Goal: Task Accomplishment & Management: Manage account settings

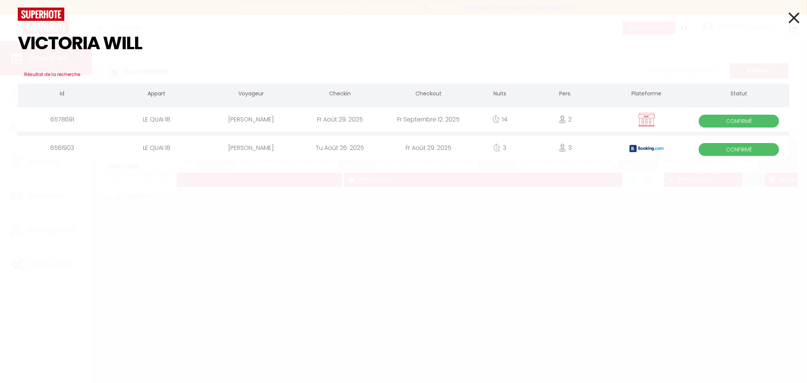
type input "VICTORIA WILL"
click at [347, 121] on div "Fr Août 29. 2025" at bounding box center [340, 119] width 89 height 25
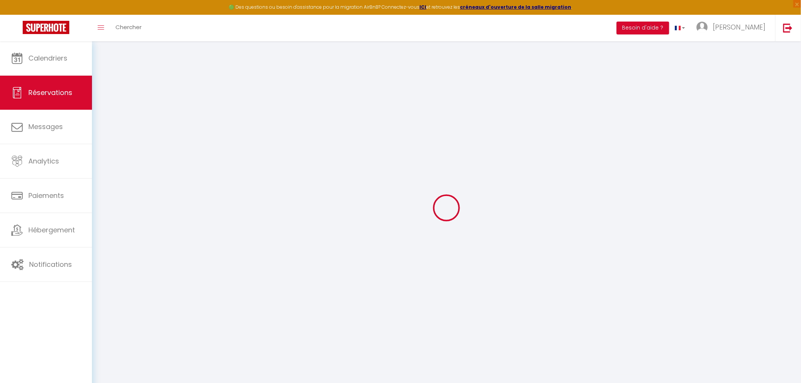
select select
checkbox input "false"
type textarea "Paiement par Virement confirmation avec photo envoyée le [DATE]."
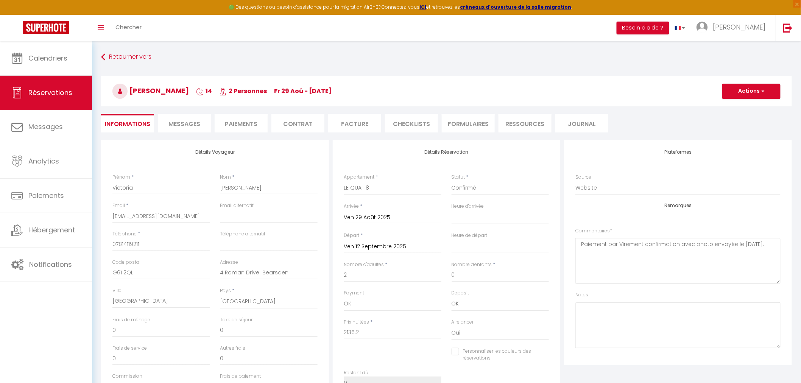
type input "90"
select select
checkbox input "false"
select select
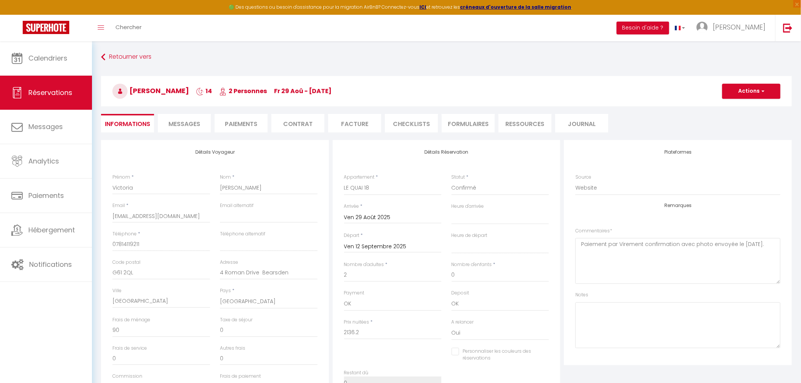
select select
click at [185, 128] on li "Messages" at bounding box center [184, 123] width 53 height 19
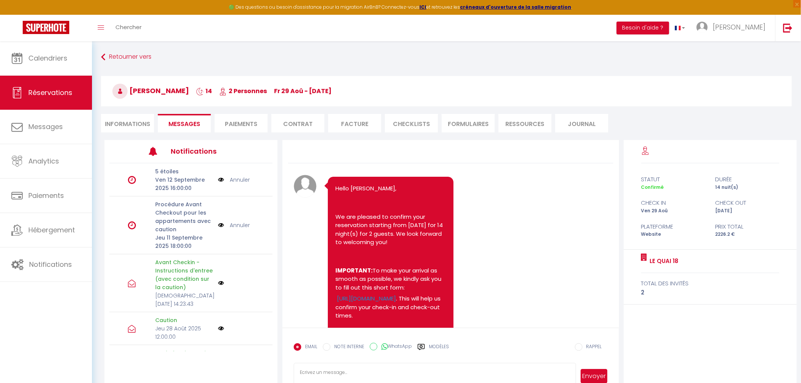
click at [362, 123] on li "Facture" at bounding box center [354, 123] width 53 height 19
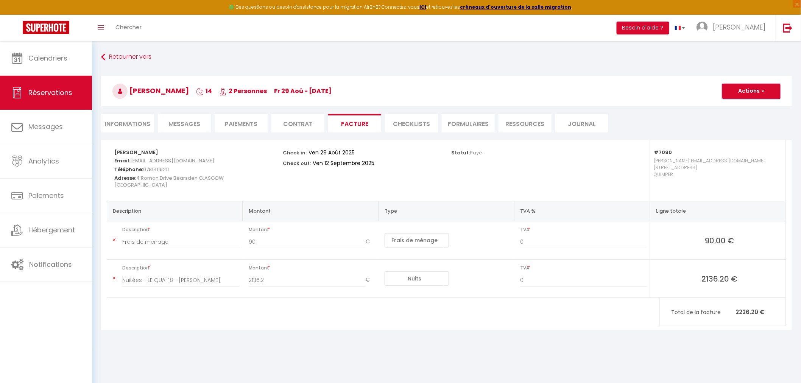
click at [754, 93] on button "Actions" at bounding box center [751, 91] width 58 height 15
click at [734, 128] on link "Envoyer la facture" at bounding box center [746, 128] width 64 height 10
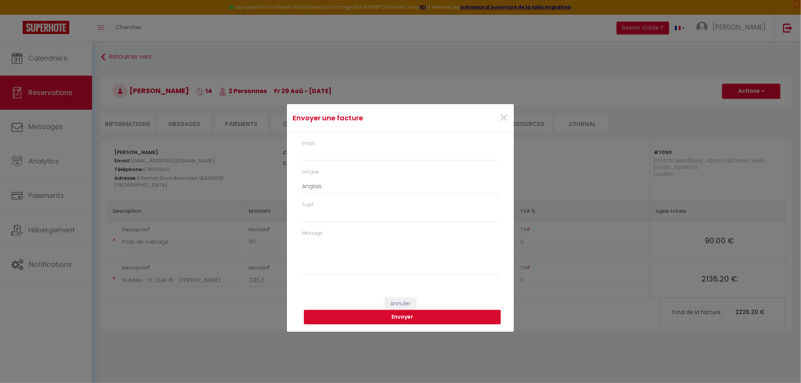
type input "[EMAIL_ADDRESS][DOMAIN_NAME]"
type input "Your invoice 6578691 - LE QUAI 18"
type textarea "Hi, Here is the link to download your invoice: [URL][DOMAIN_NAME] Reservation d…"
click at [349, 246] on textarea "Hi, Here is the link to download your invoice: [URL][DOMAIN_NAME] Reservation d…" at bounding box center [400, 256] width 197 height 38
click at [500, 118] on span "×" at bounding box center [503, 118] width 9 height 23
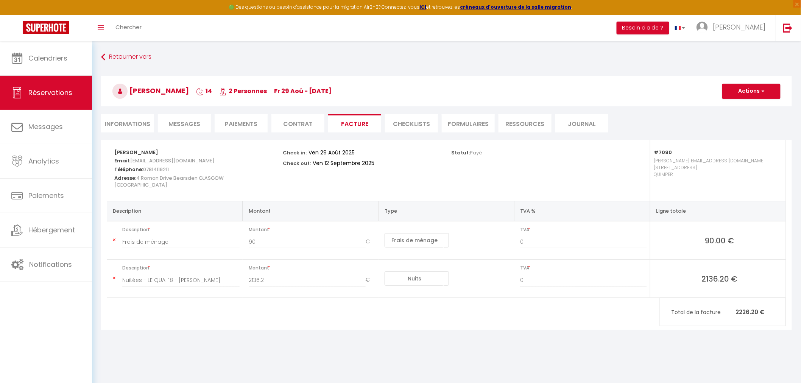
click at [131, 121] on li "Informations" at bounding box center [127, 123] width 53 height 19
select select
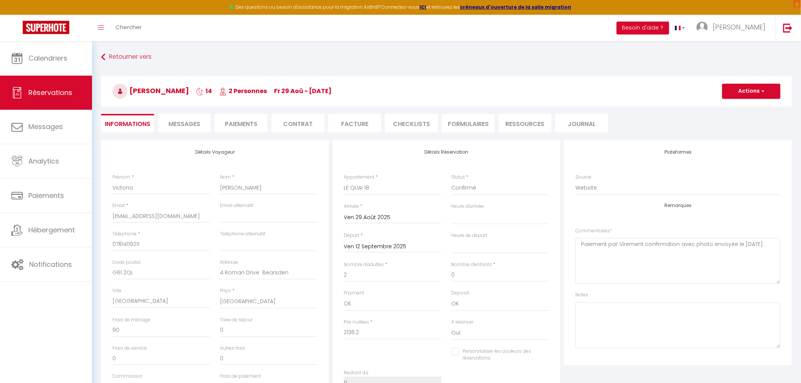
select select
checkbox input "false"
select select
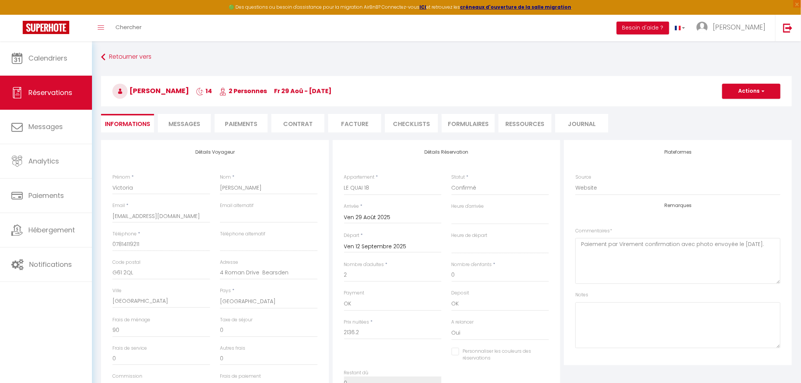
checkbox input "false"
select select
checkbox input "false"
select select
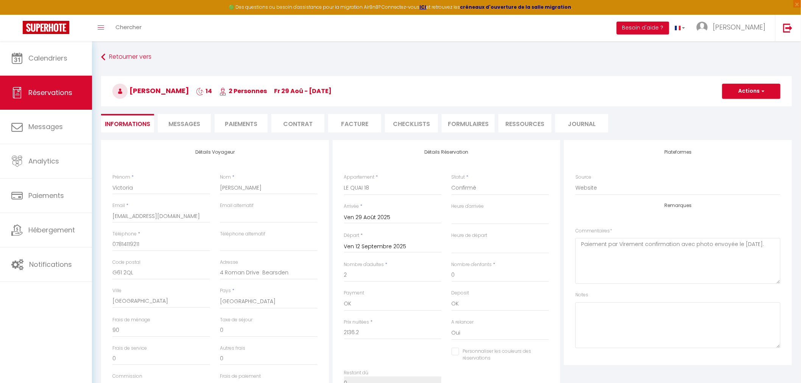
select select
checkbox input "false"
select select
checkbox input "false"
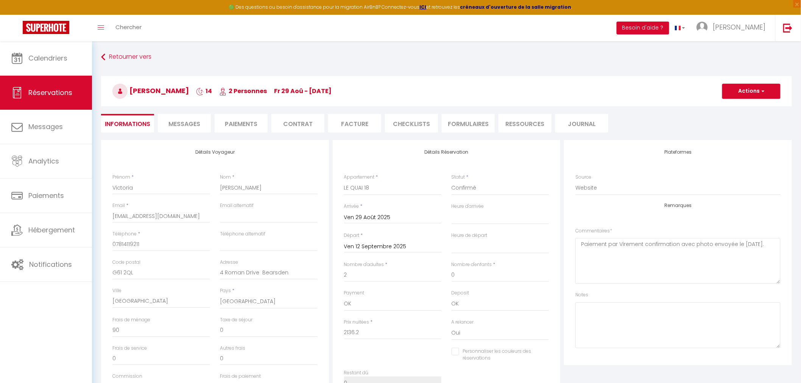
select select
checkbox input "false"
select select
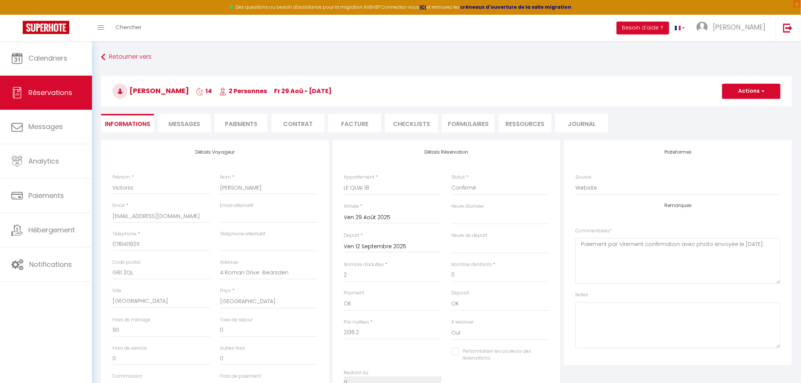
checkbox input "false"
select select
checkbox input "false"
select select
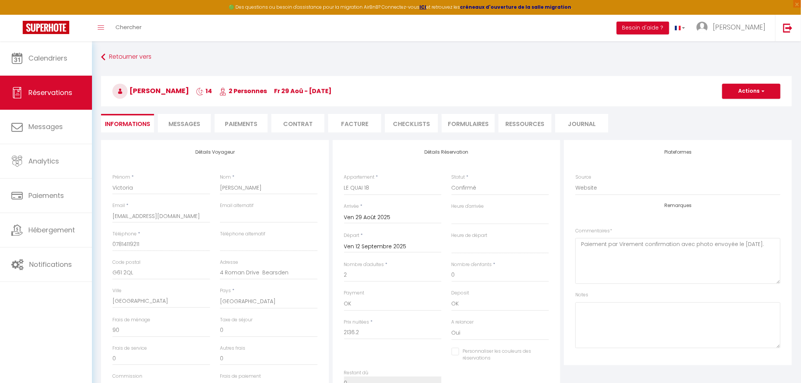
select select
checkbox input "false"
select select
checkbox input "false"
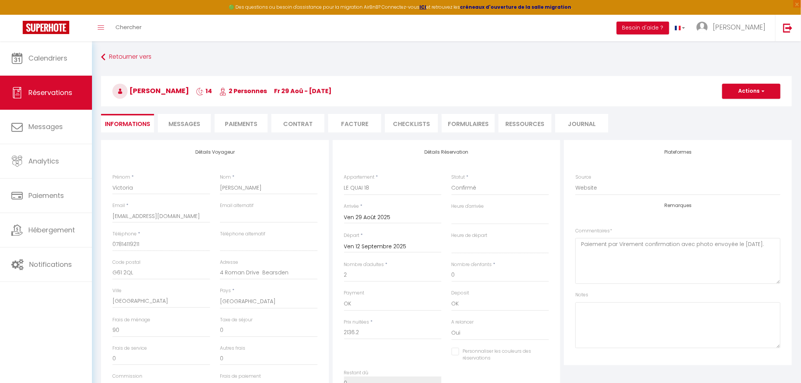
select select
checkbox input "false"
select select
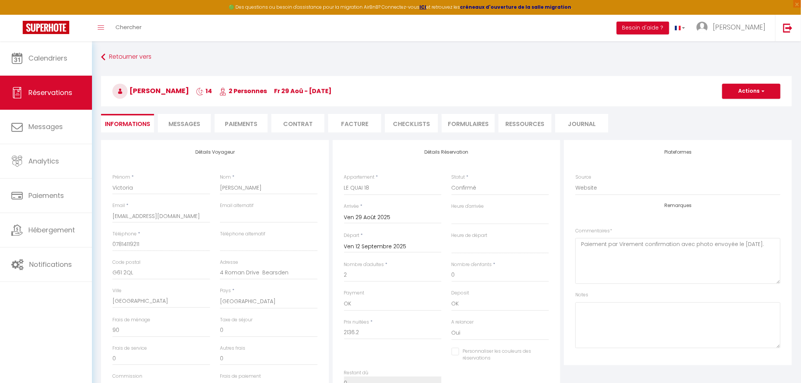
checkbox input "false"
select select
checkbox input "false"
select select
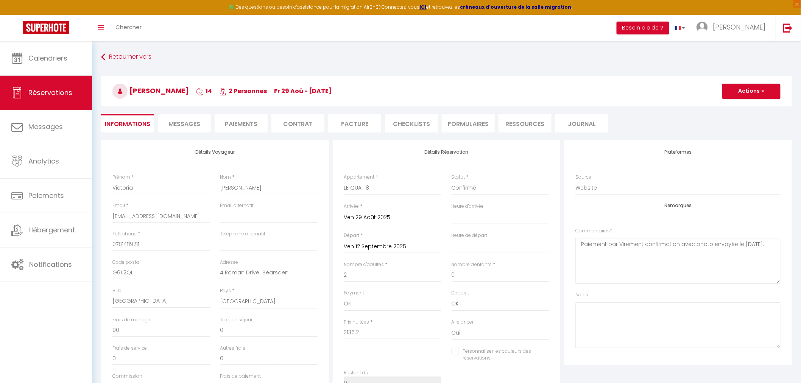
select select
checkbox input "false"
select select
checkbox input "false"
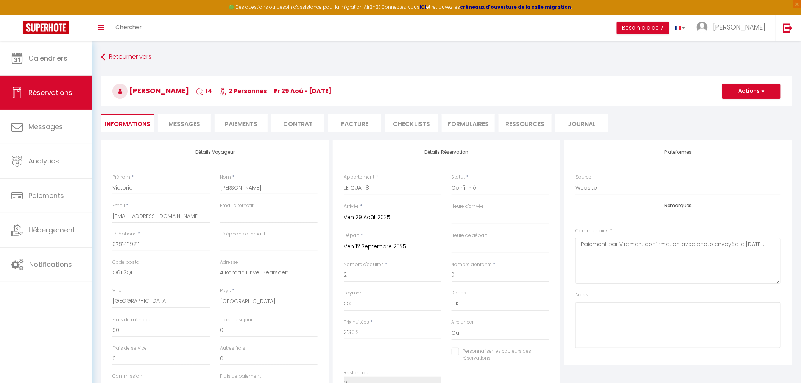
select select
checkbox input "false"
select select
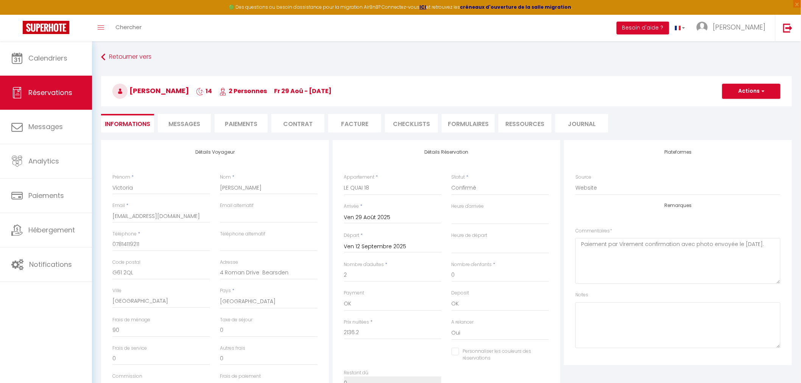
checkbox input "false"
select select
checkbox input "false"
select select
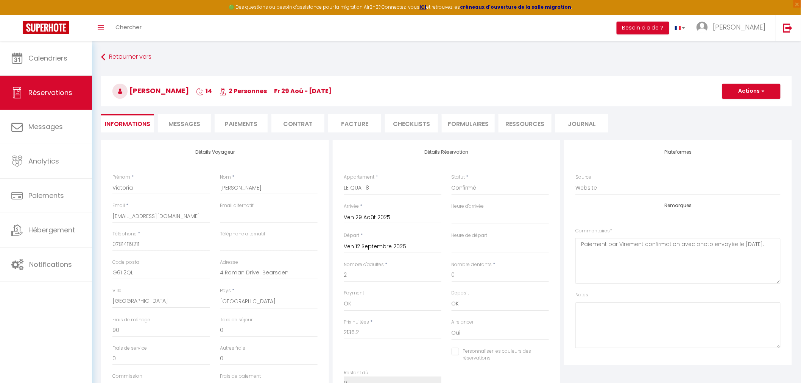
select select
checkbox input "false"
select select
checkbox input "false"
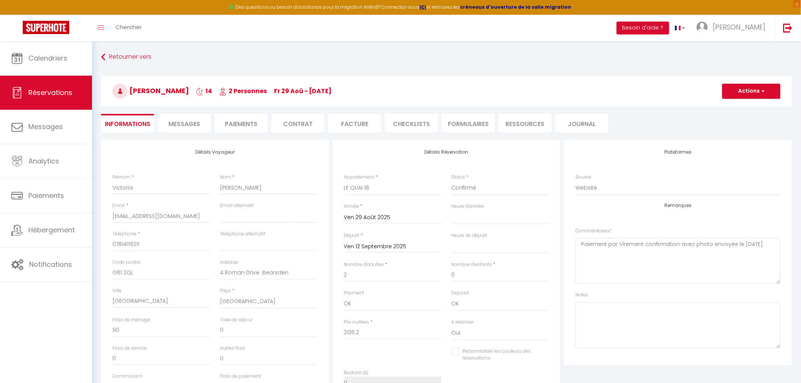
select select
checkbox input "false"
select select
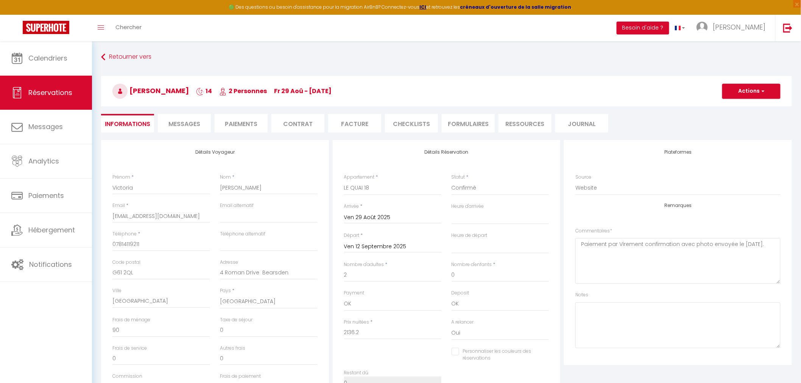
checkbox input "false"
select select
checkbox input "false"
select select
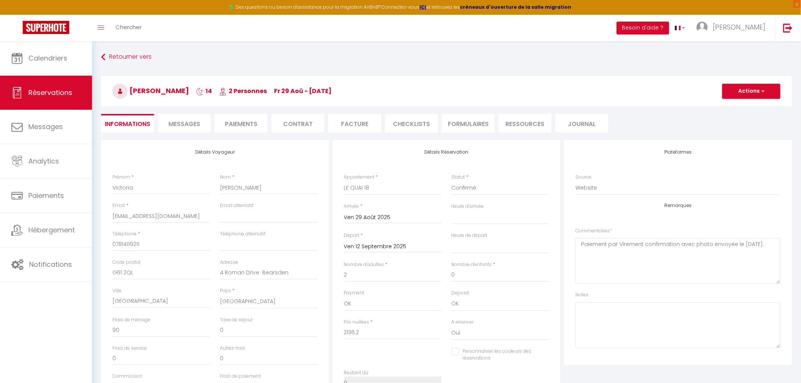
select select
checkbox input "false"
select select
checkbox input "false"
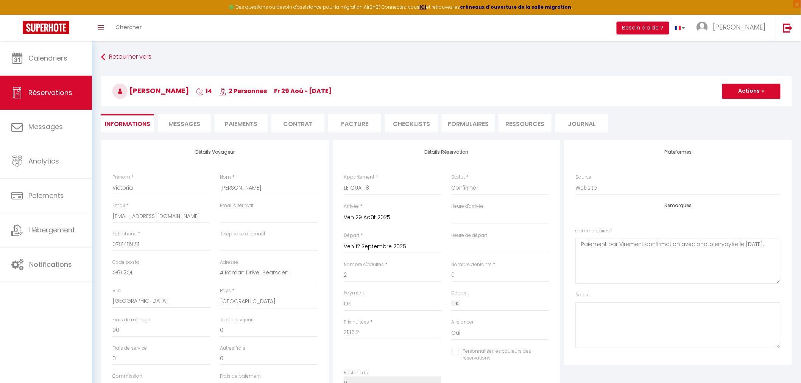
select select
checkbox input "false"
select select
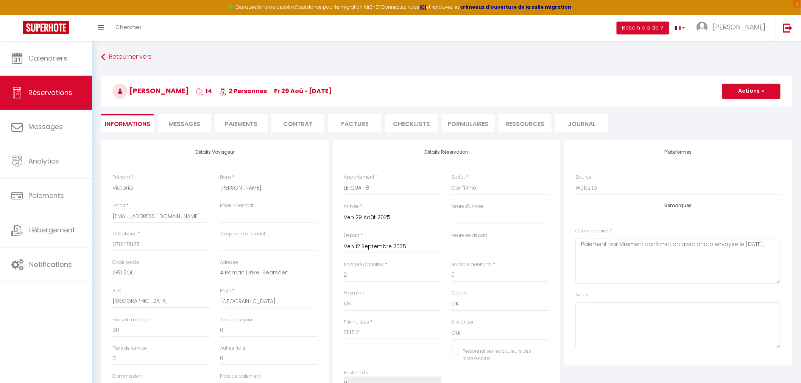
checkbox input "false"
select select
checkbox input "false"
select select
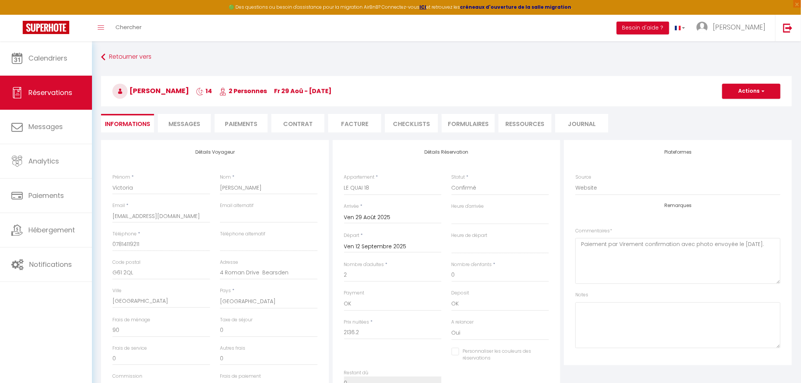
select select
checkbox input "false"
select select
checkbox input "false"
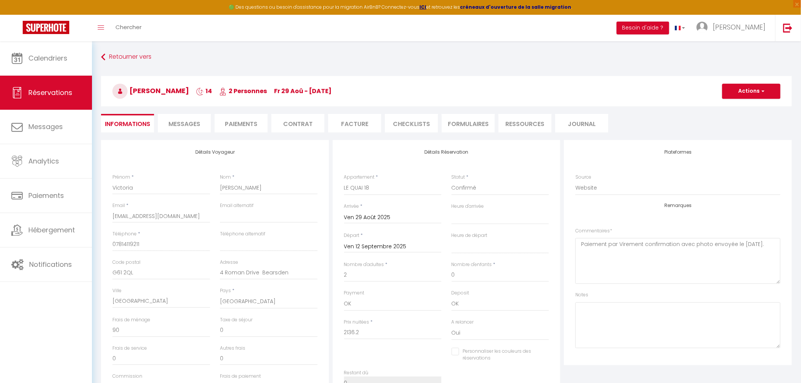
select select
checkbox input "false"
select select
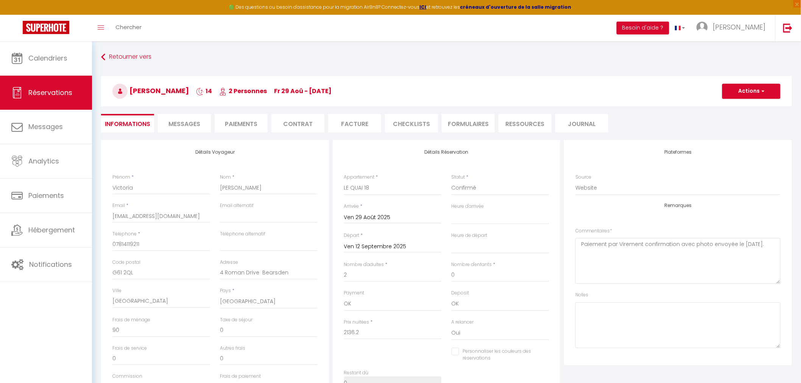
checkbox input "false"
select select
checkbox input "false"
select select
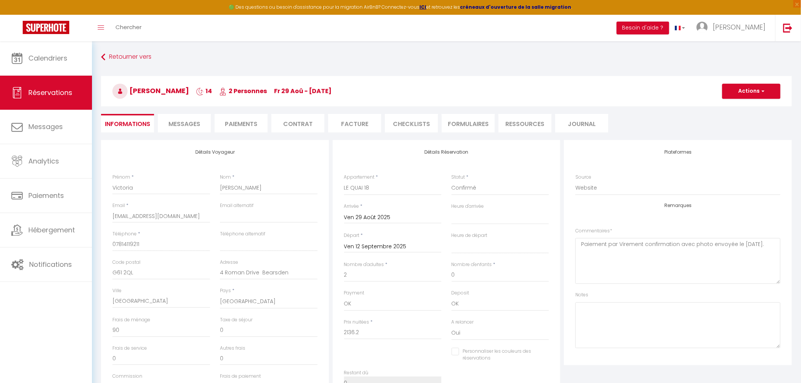
select select
checkbox input "false"
select select
checkbox input "false"
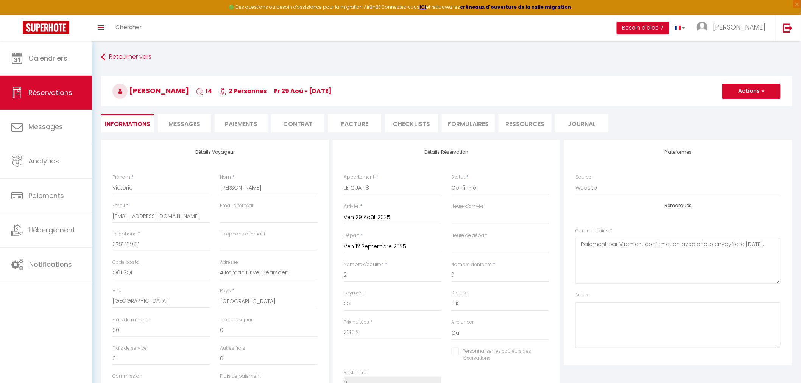
select select
checkbox input "false"
select select
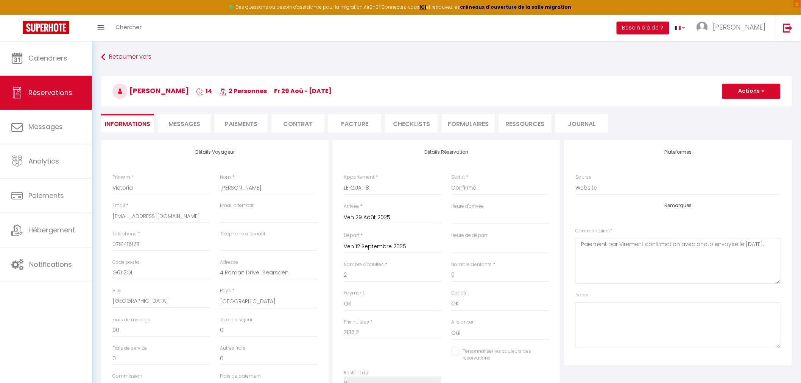
checkbox input "false"
select select
checkbox input "false"
select select
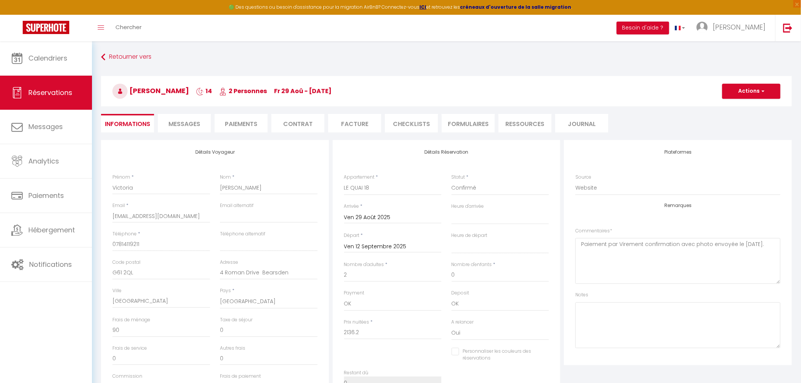
select select
checkbox input "false"
select select
checkbox input "false"
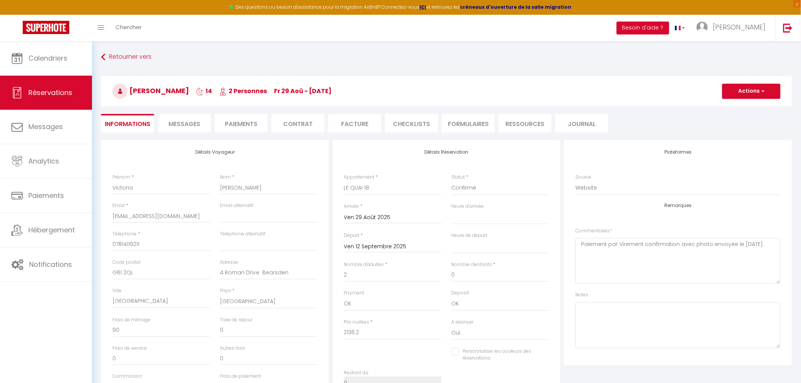
select select
checkbox input "false"
select select
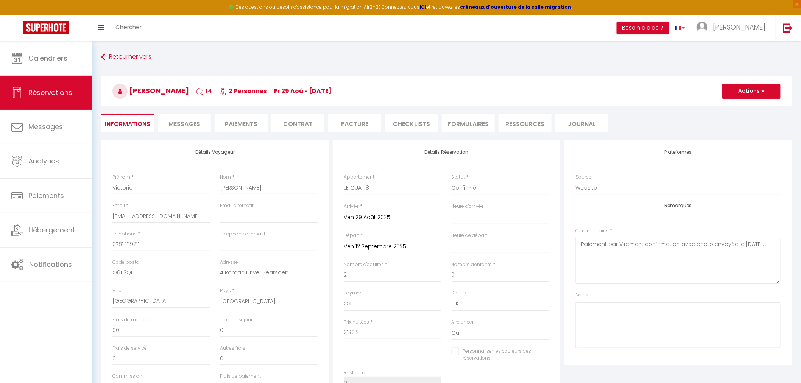
checkbox input "false"
select select
checkbox input "false"
select select
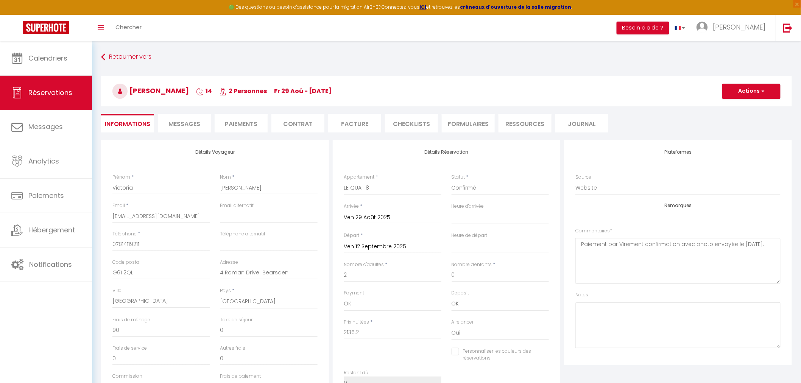
select select
checkbox input "false"
select select
checkbox input "false"
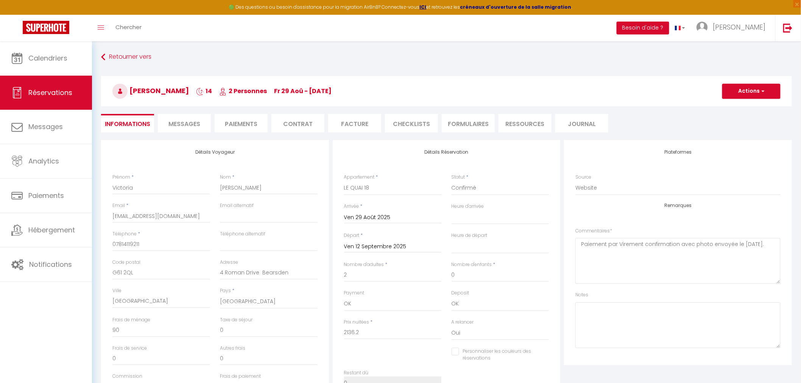
select select
checkbox input "false"
select select
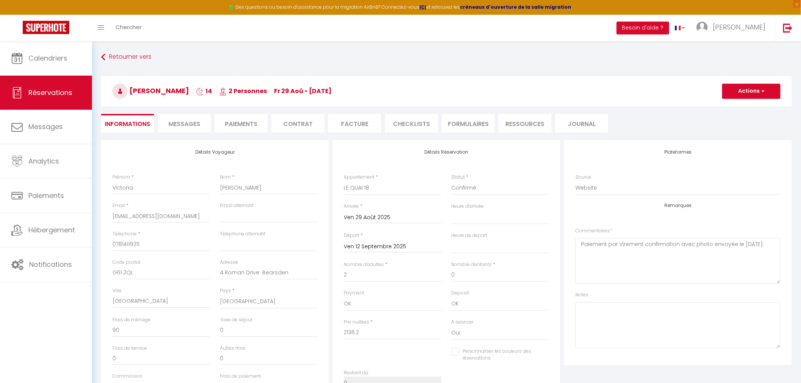
checkbox input "false"
select select
checkbox input "false"
select select
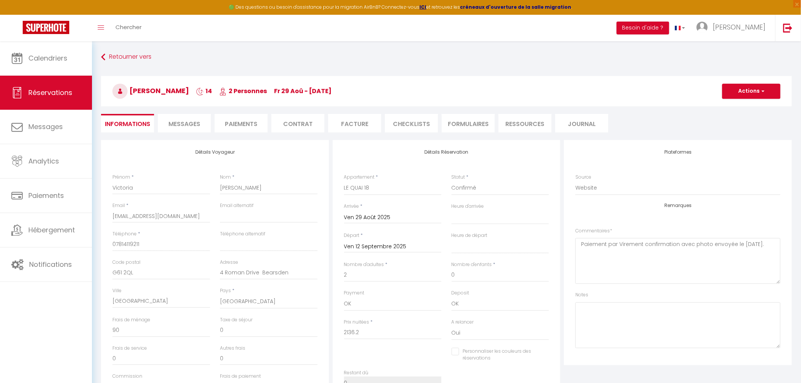
select select
checkbox input "false"
select select
checkbox input "false"
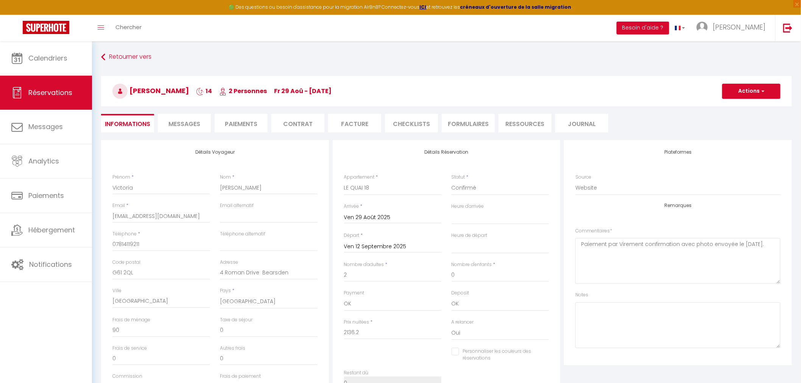
select select
checkbox input "false"
select select
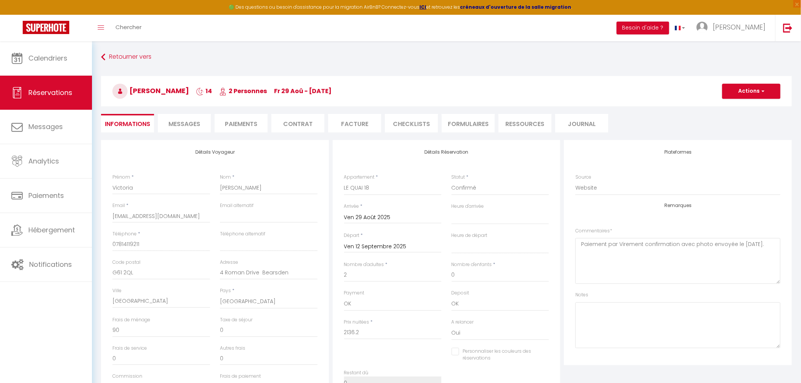
checkbox input "false"
select select
checkbox input "false"
select select
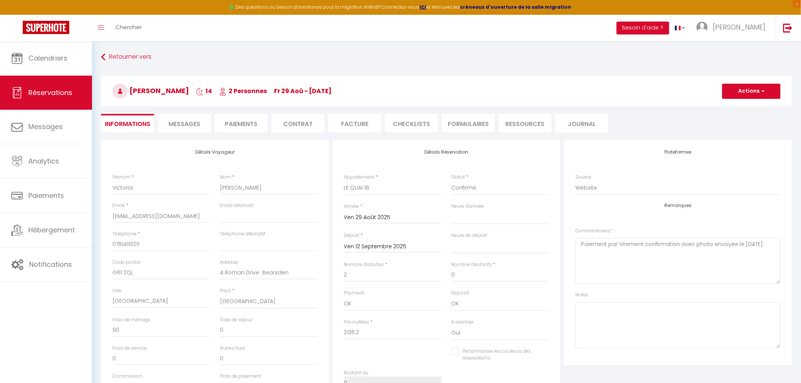
select select
checkbox input "false"
select select
checkbox input "false"
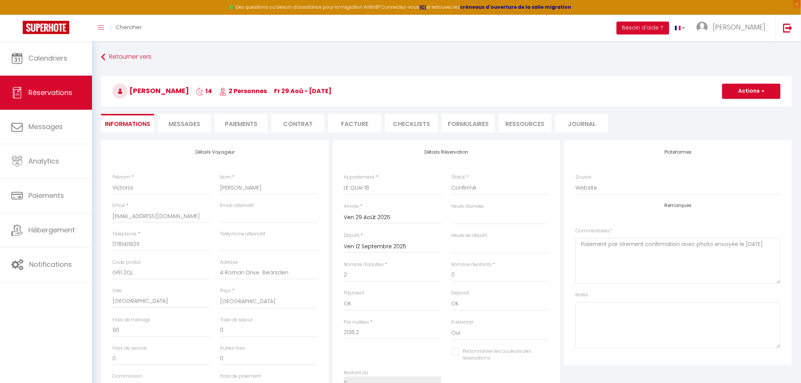
select select
checkbox input "false"
select select
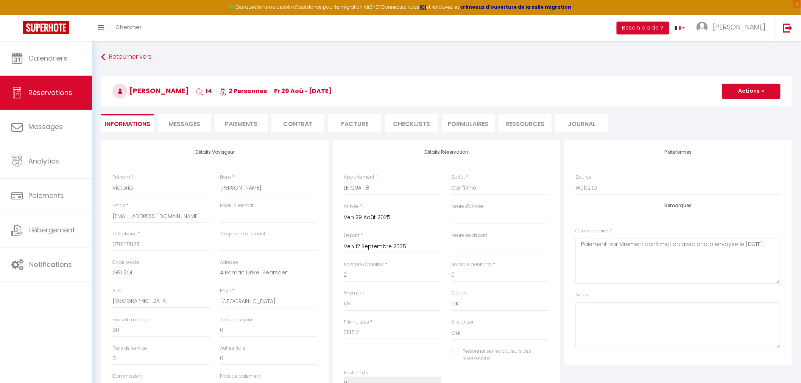
checkbox input "false"
select select
checkbox input "false"
select select
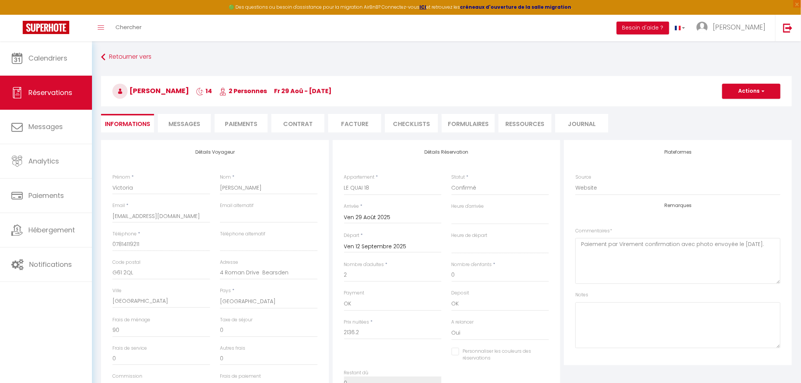
select select
checkbox input "false"
select select
checkbox input "false"
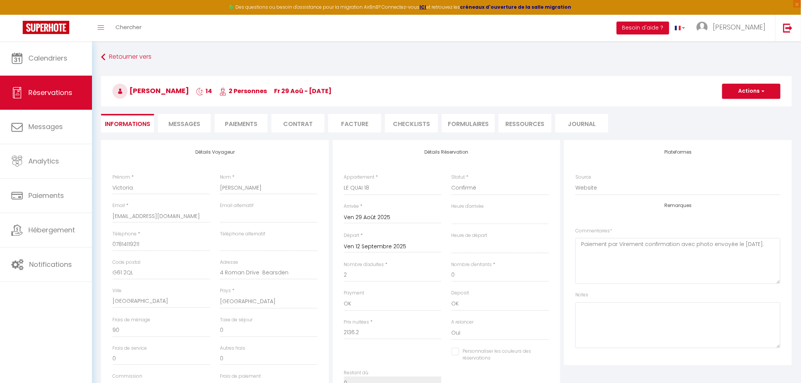
select select
checkbox input "false"
select select
